Goal: Transaction & Acquisition: Subscribe to service/newsletter

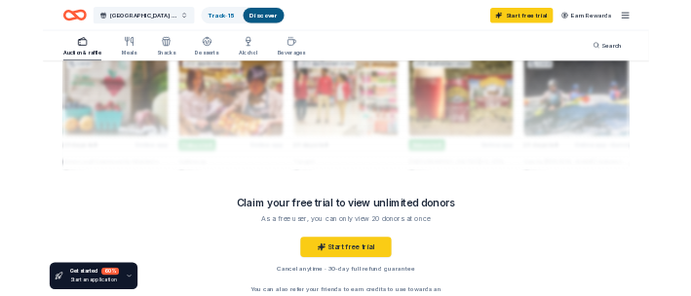
scroll to position [1939, 0]
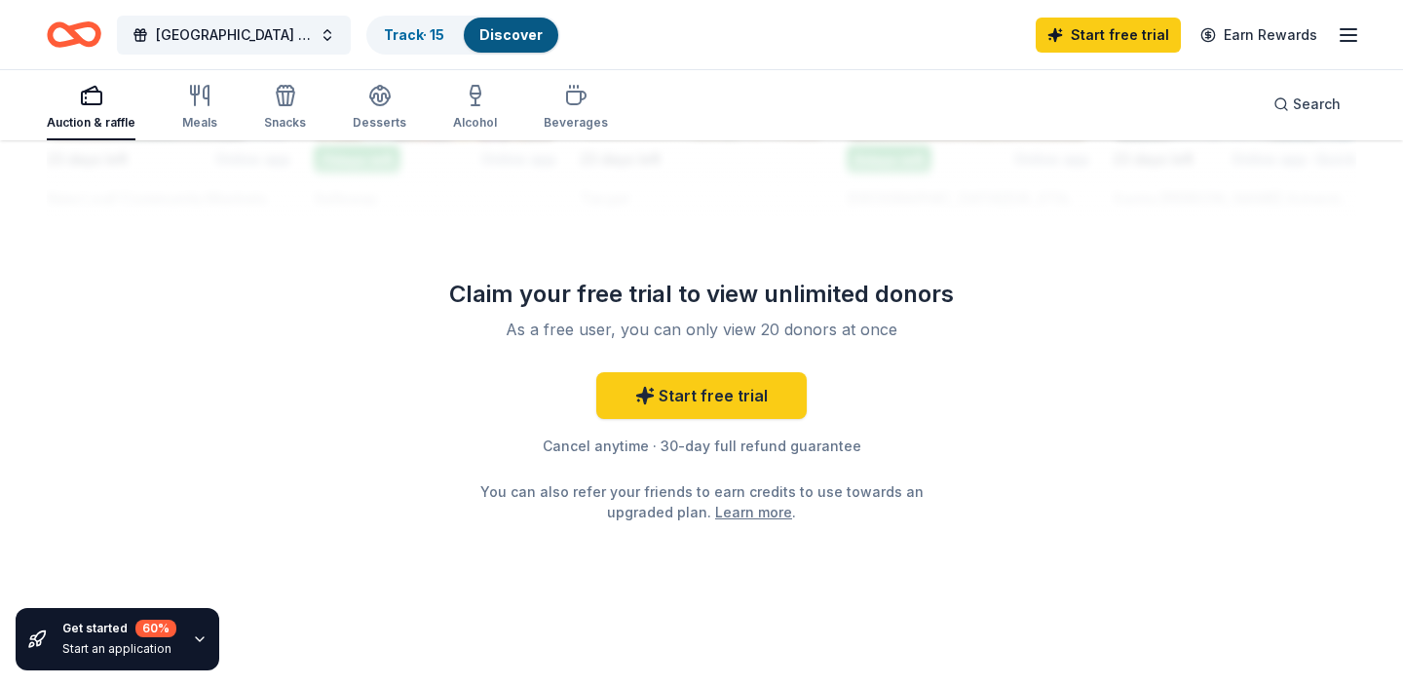
click at [112, 114] on div "Auction & raffle" at bounding box center [91, 107] width 89 height 47
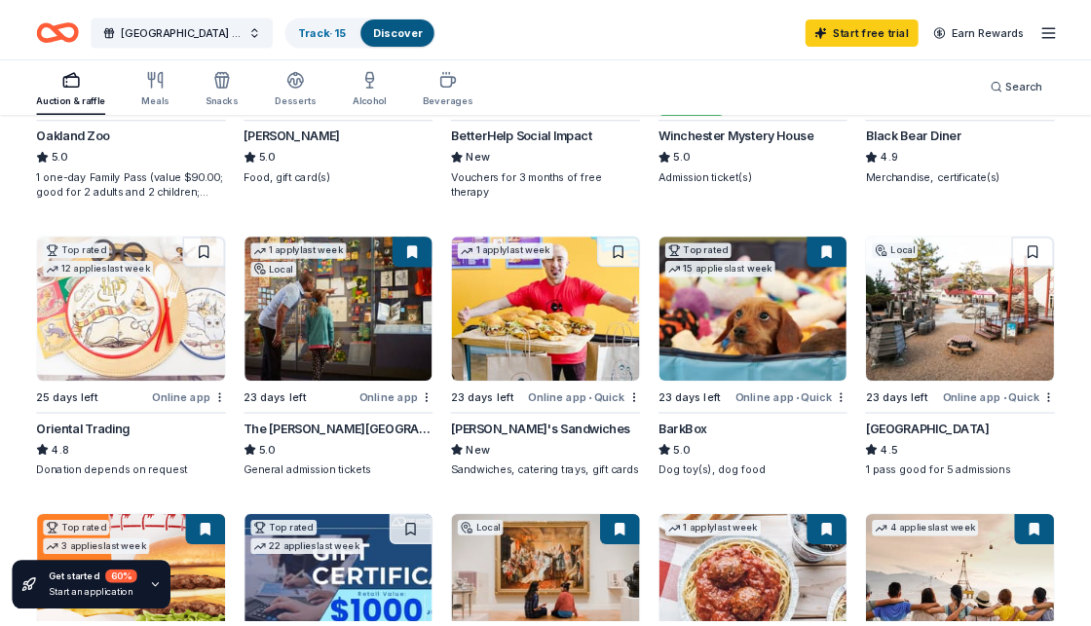
scroll to position [482, 0]
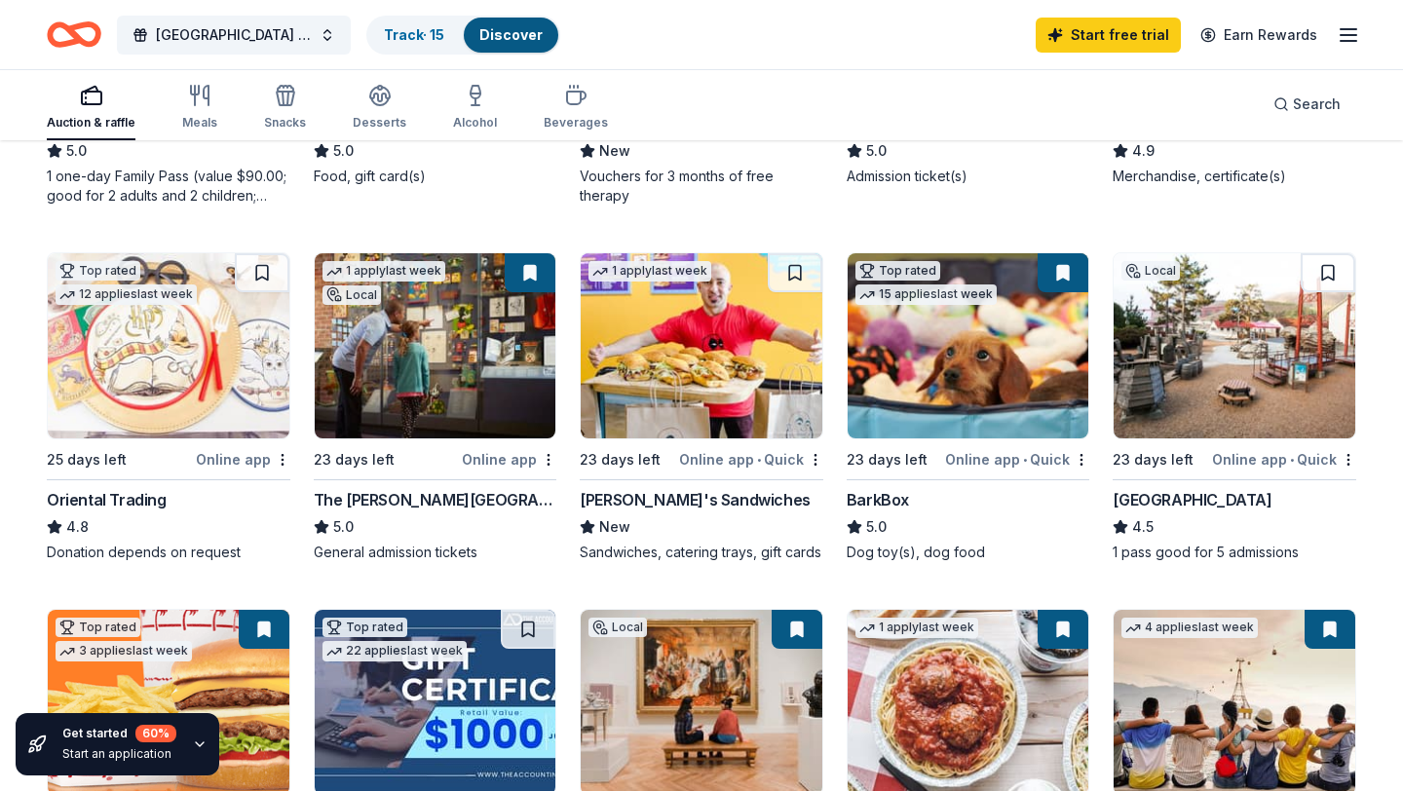
click at [451, 416] on img at bounding box center [436, 345] width 242 height 185
click at [1353, 31] on icon "button" at bounding box center [1347, 34] width 23 height 23
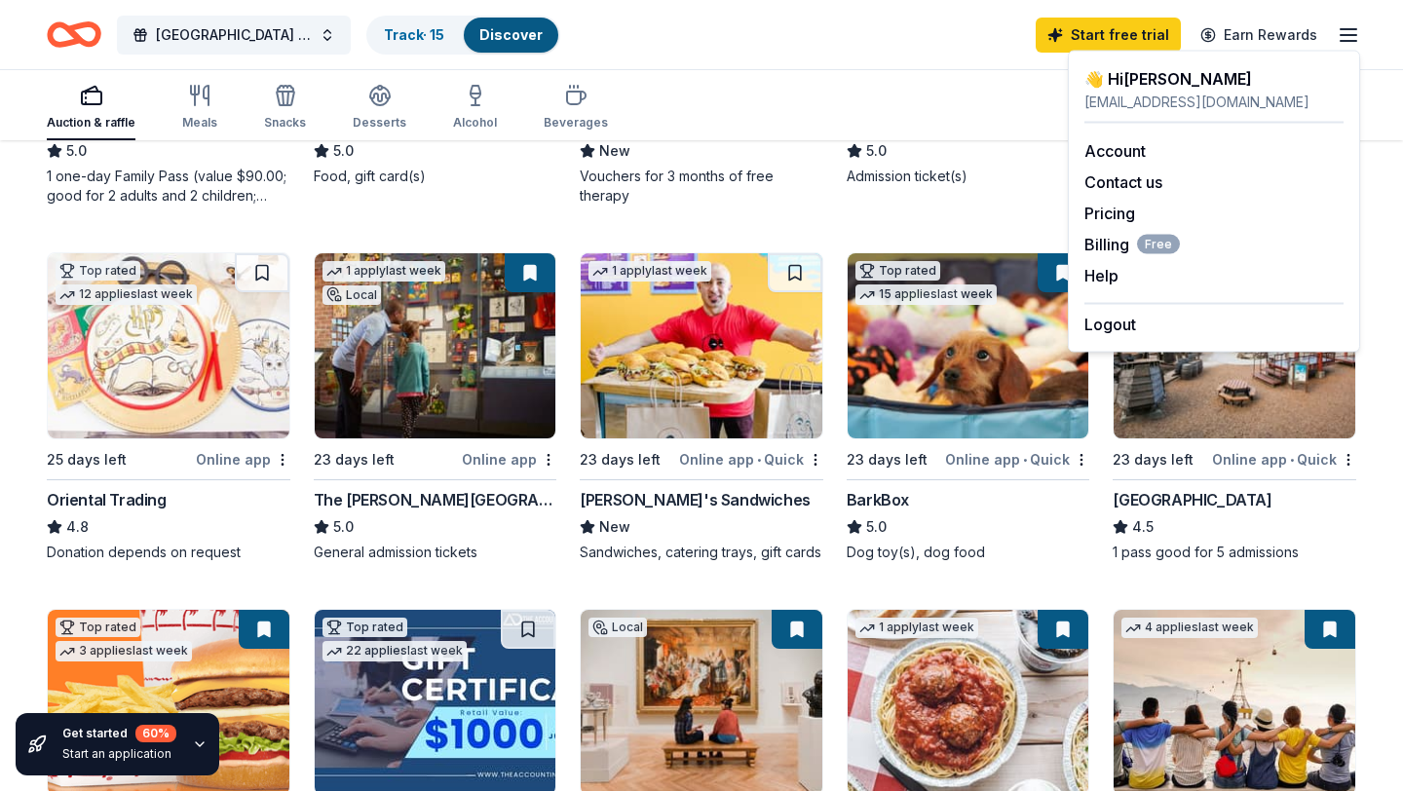
click at [932, 70] on div "Auction & raffle Meals Snacks Desserts Alcohol Beverages Search" at bounding box center [701, 104] width 1309 height 72
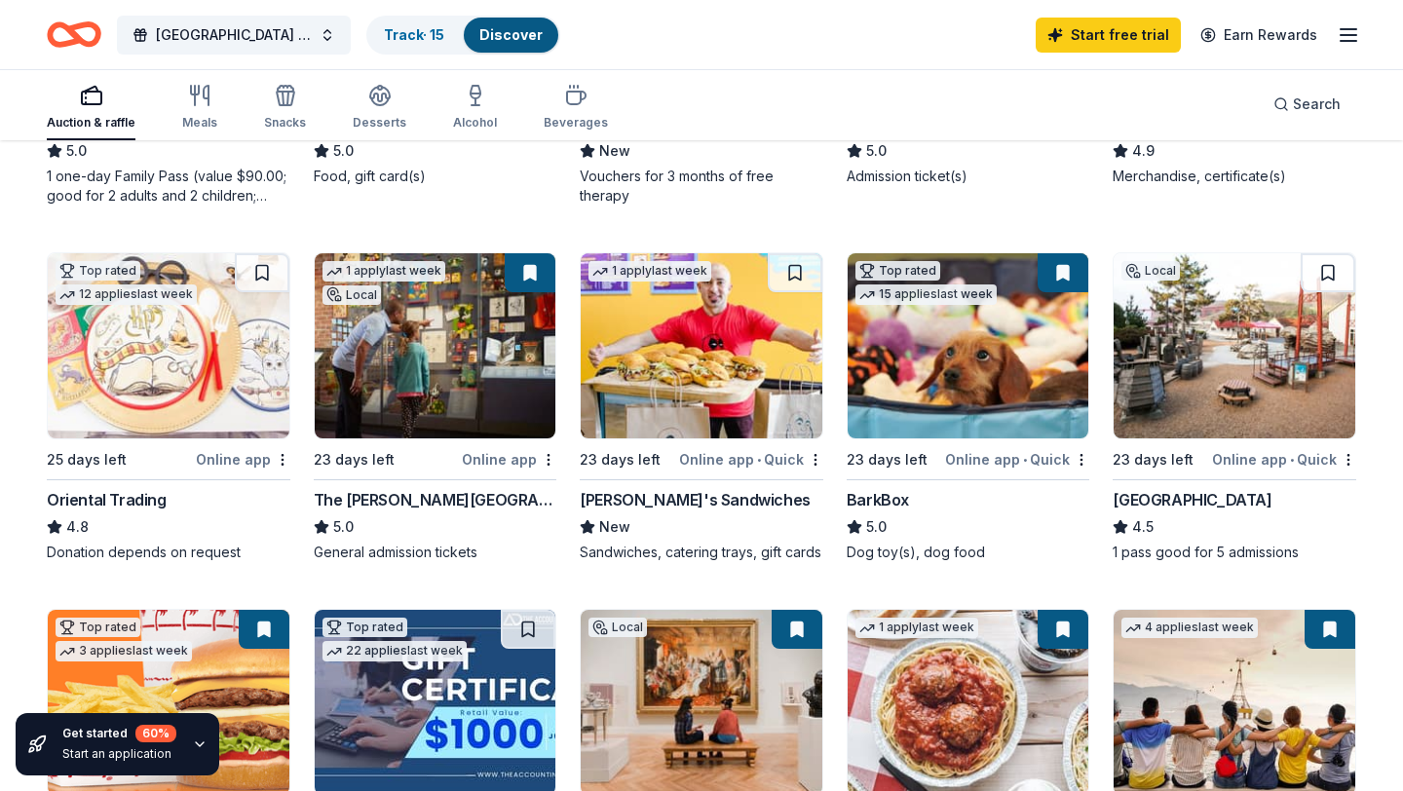
click at [475, 354] on img at bounding box center [436, 345] width 242 height 185
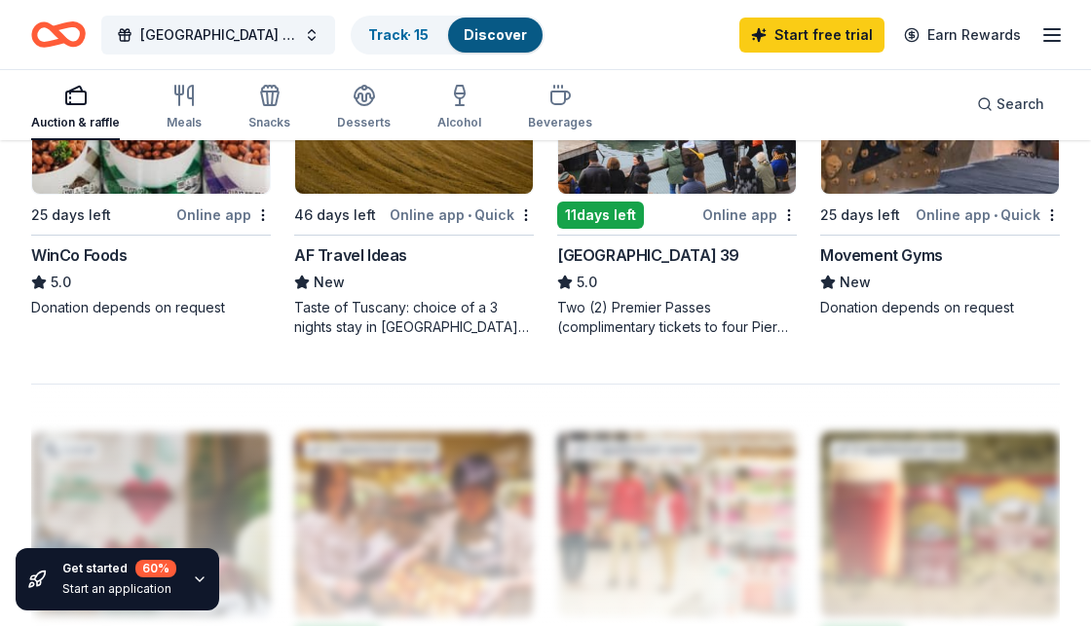
scroll to position [1861, 0]
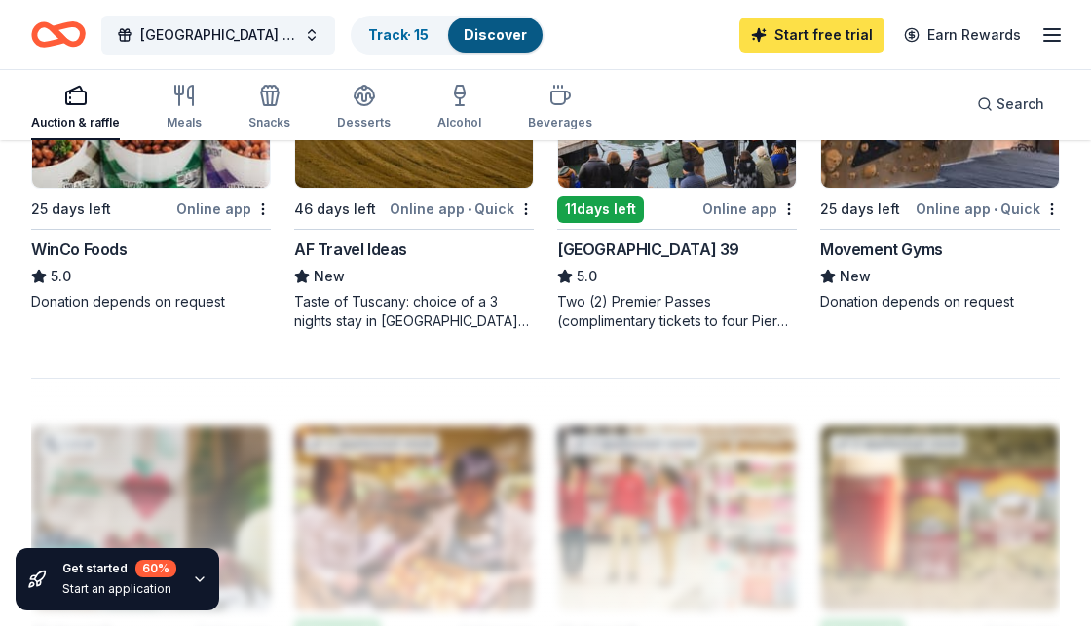
click at [809, 37] on link "Start free trial" at bounding box center [811, 35] width 145 height 35
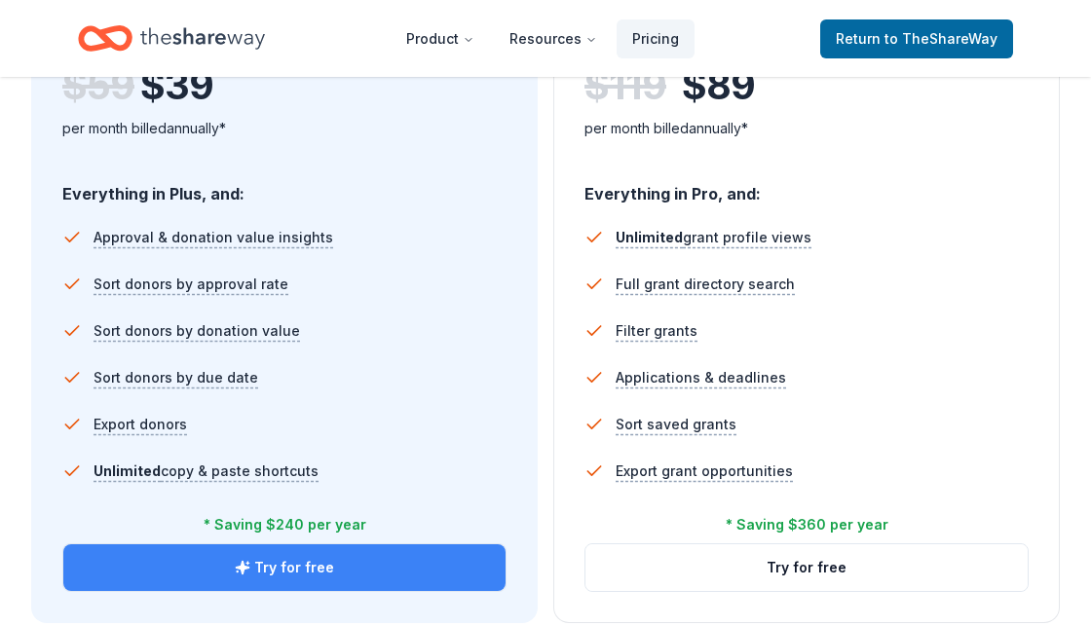
scroll to position [1248, 0]
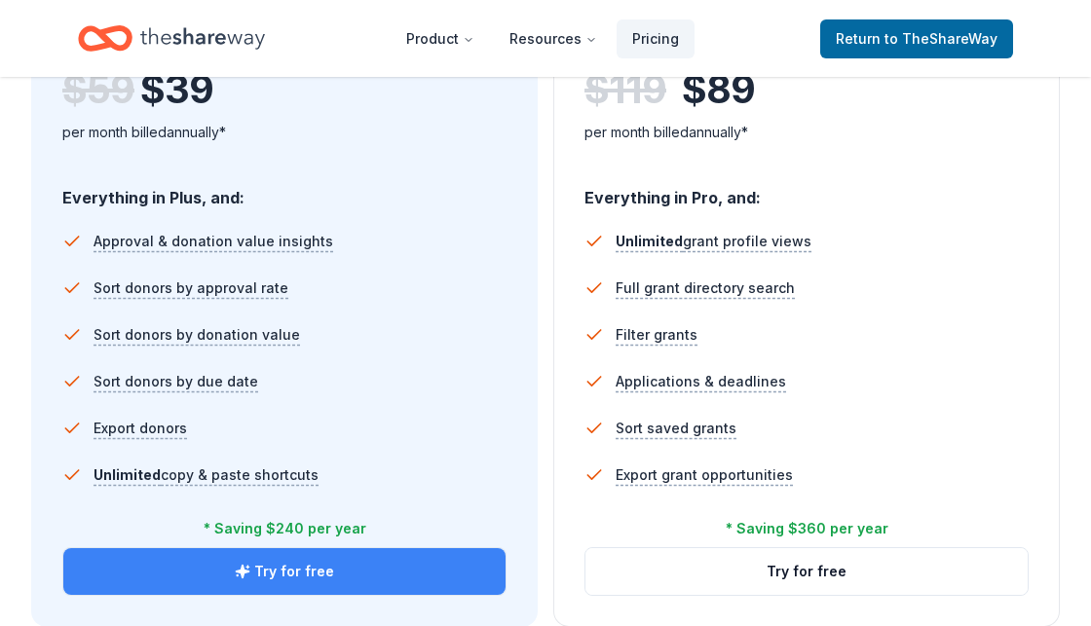
click at [299, 578] on button "Try for free" at bounding box center [284, 571] width 442 height 47
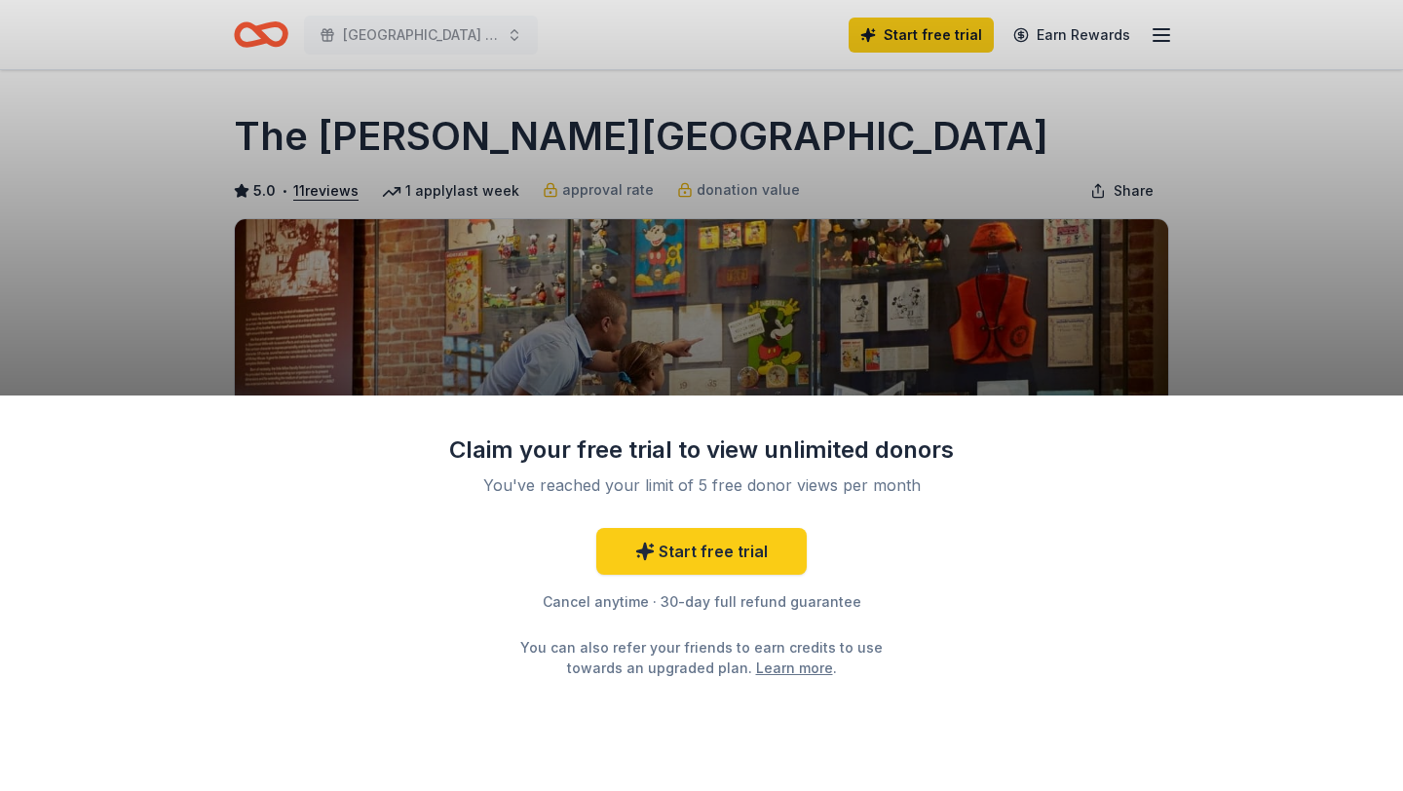
click at [794, 320] on div "Claim your free trial to view unlimited donors You've reached your limit of 5 f…" at bounding box center [701, 395] width 1403 height 791
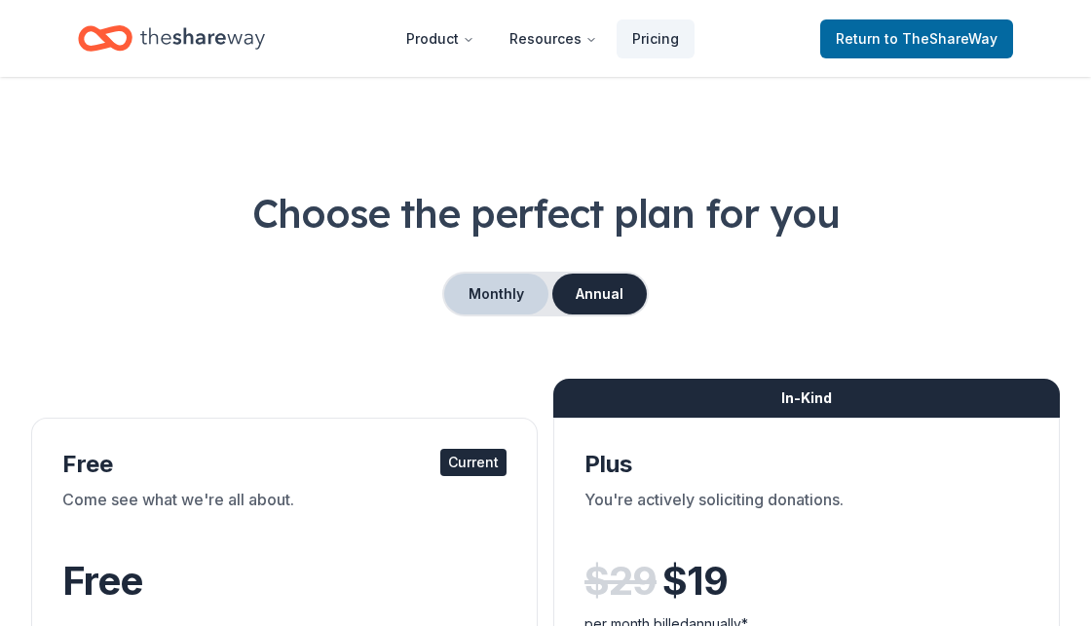
click at [521, 294] on button "Monthly" at bounding box center [496, 294] width 104 height 41
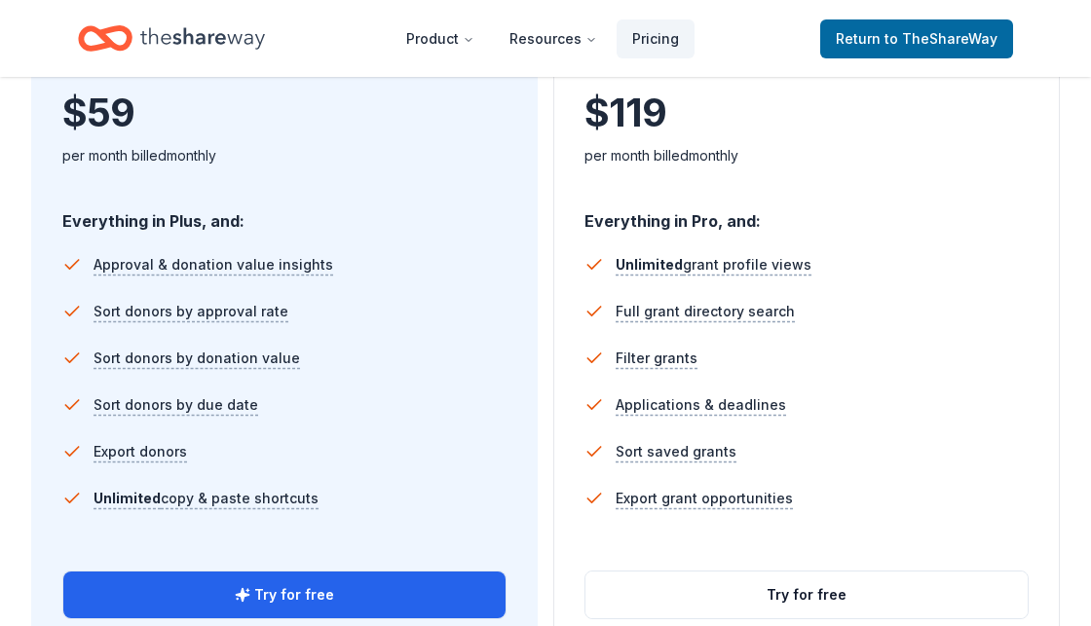
scroll to position [1304, 0]
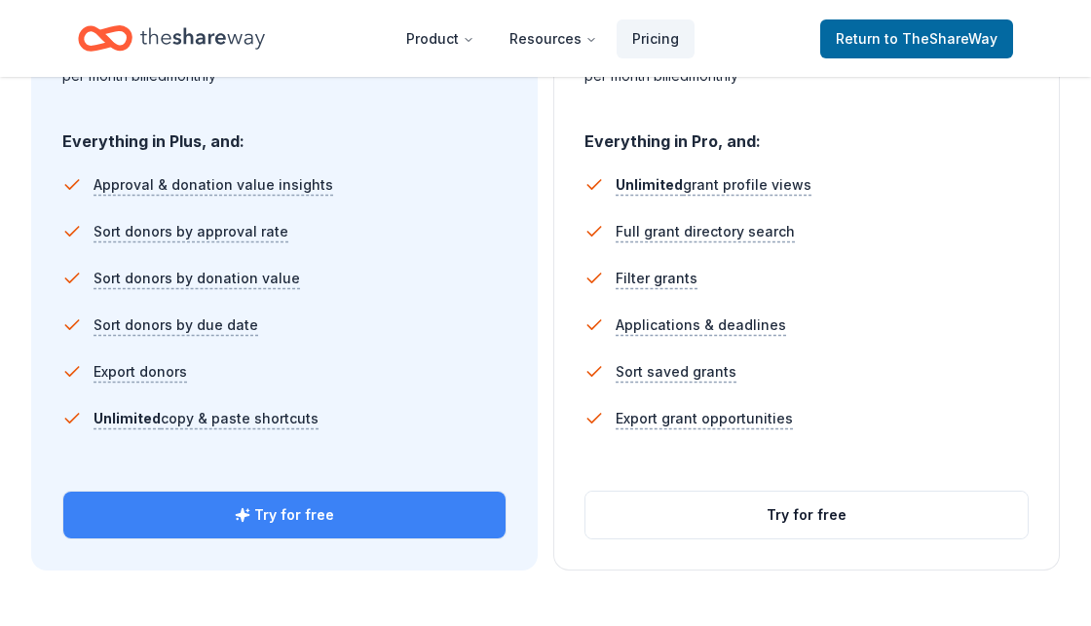
click at [320, 520] on button "Try for free" at bounding box center [284, 515] width 442 height 47
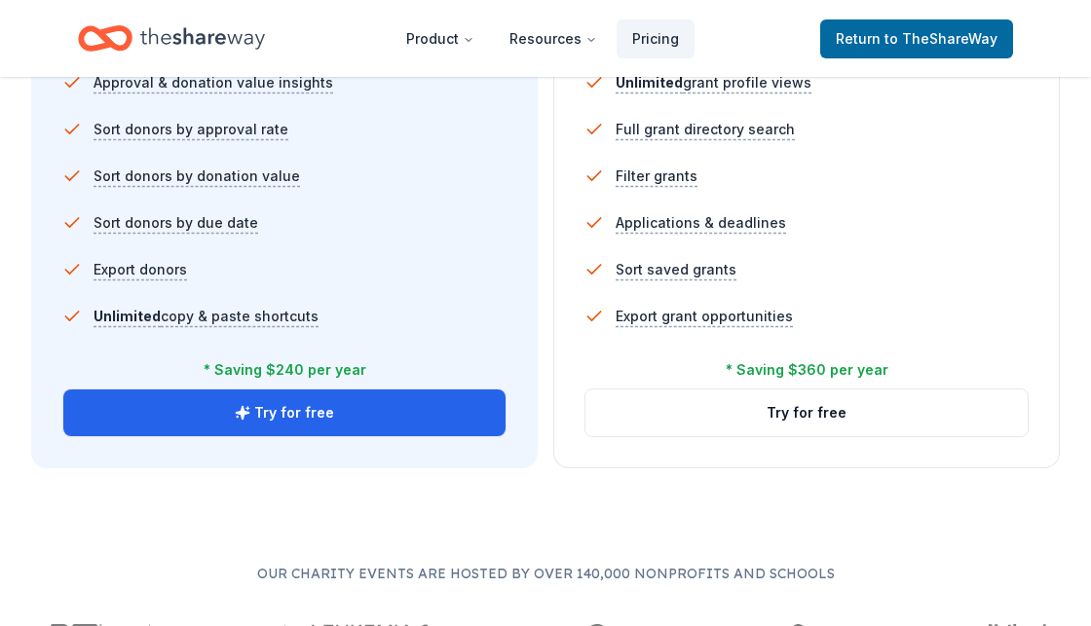
scroll to position [1414, 0]
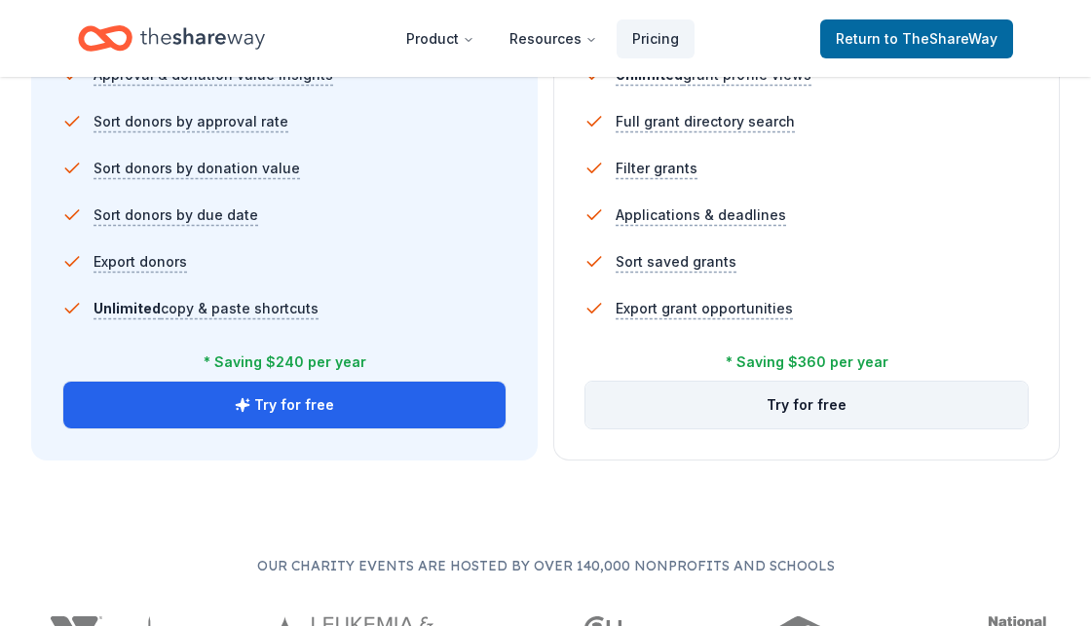
click at [705, 405] on button "Try for free" at bounding box center [806, 405] width 442 height 47
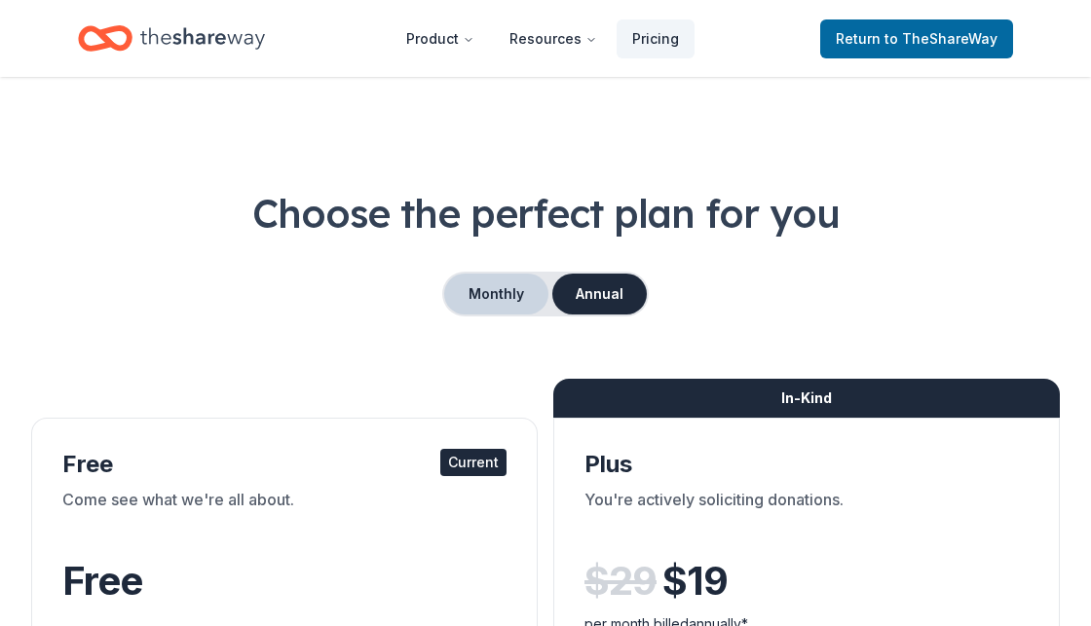
click at [500, 299] on button "Monthly" at bounding box center [496, 294] width 104 height 41
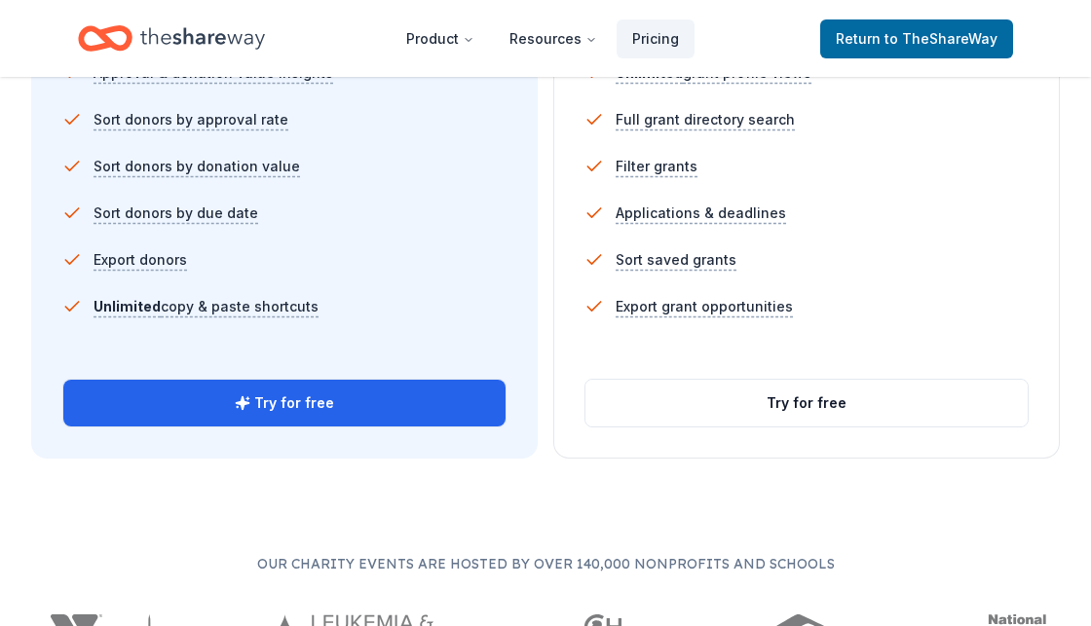
scroll to position [1427, 0]
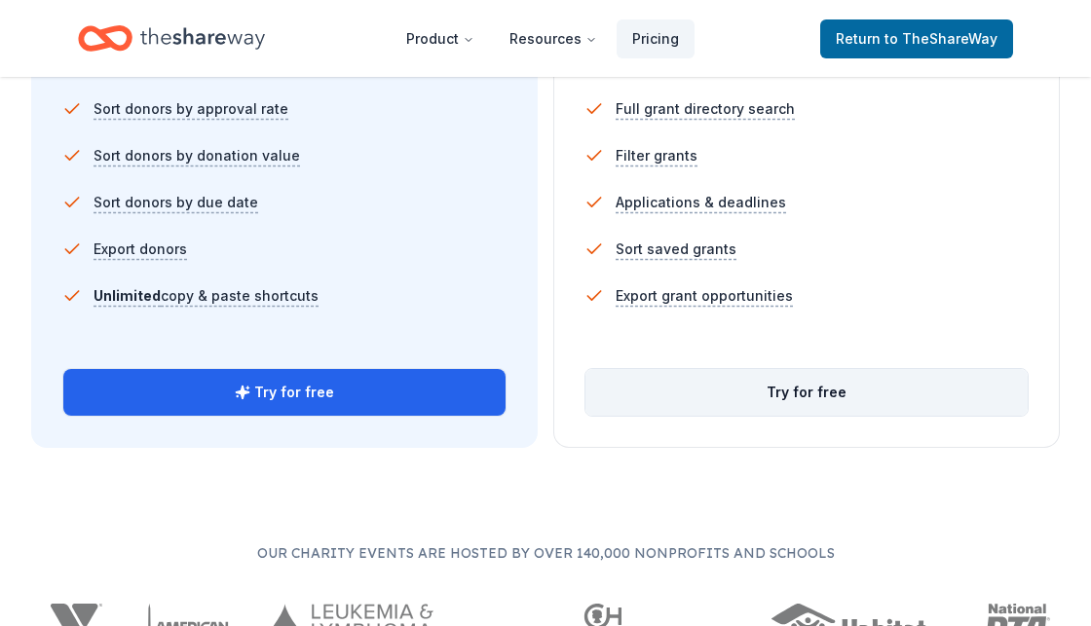
click at [677, 401] on button "Try for free" at bounding box center [806, 392] width 442 height 47
